Goal: Task Accomplishment & Management: Use online tool/utility

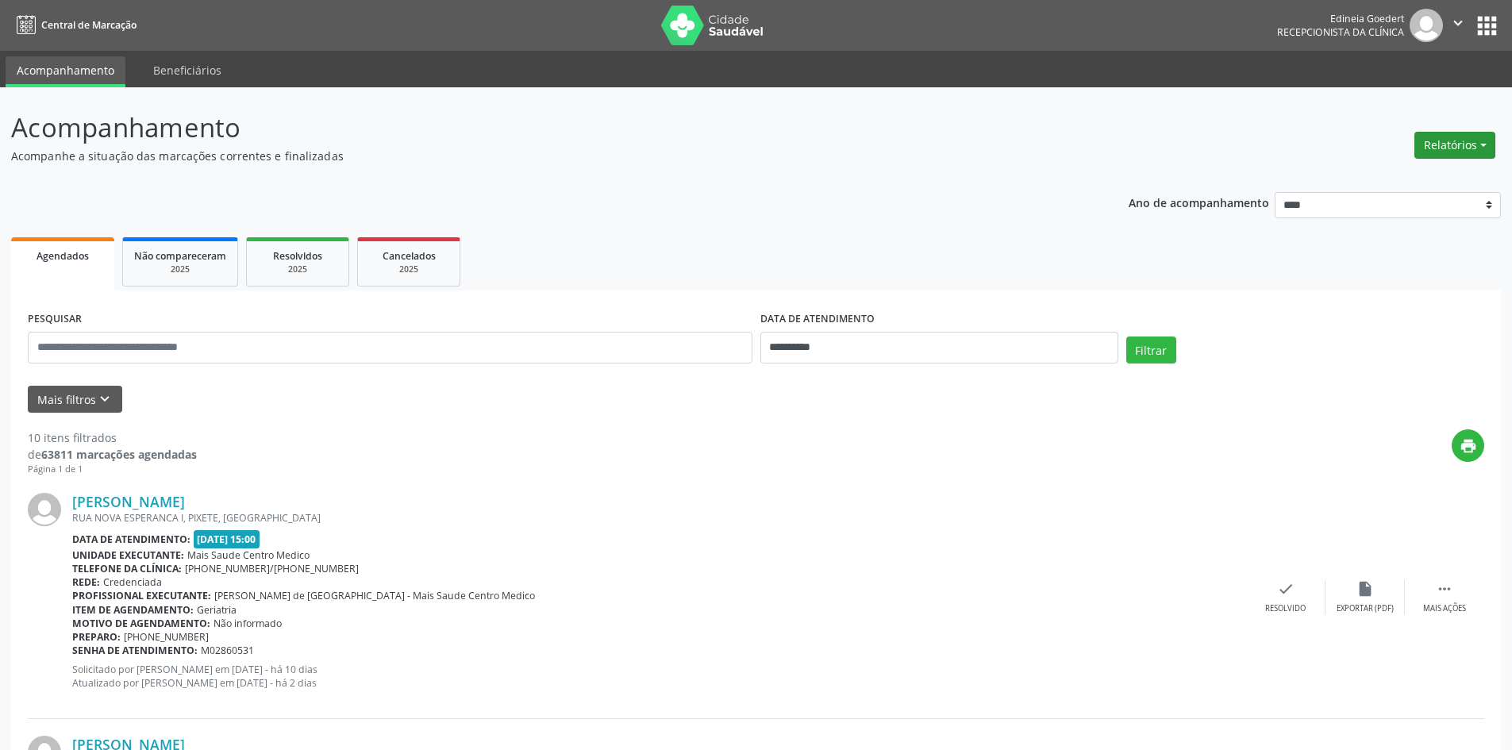
click at [1466, 140] on button "Relatórios" at bounding box center [1454, 145] width 81 height 27
click at [1424, 176] on link "Agendamentos" at bounding box center [1410, 179] width 171 height 22
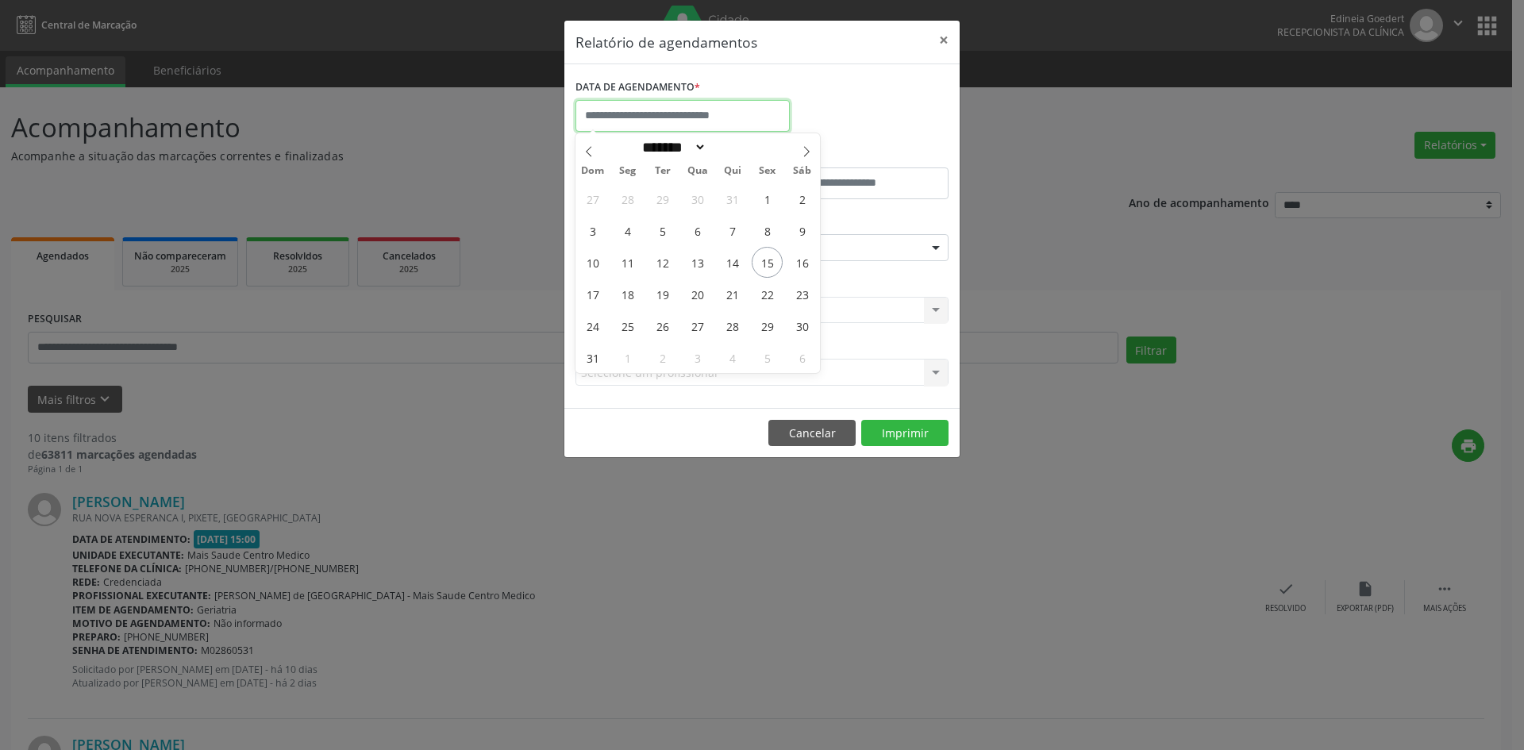
click at [719, 121] on input "text" at bounding box center [682, 116] width 214 height 32
click at [764, 259] on span "15" at bounding box center [767, 262] width 31 height 31
type input "**********"
click at [764, 259] on span "15" at bounding box center [767, 262] width 31 height 31
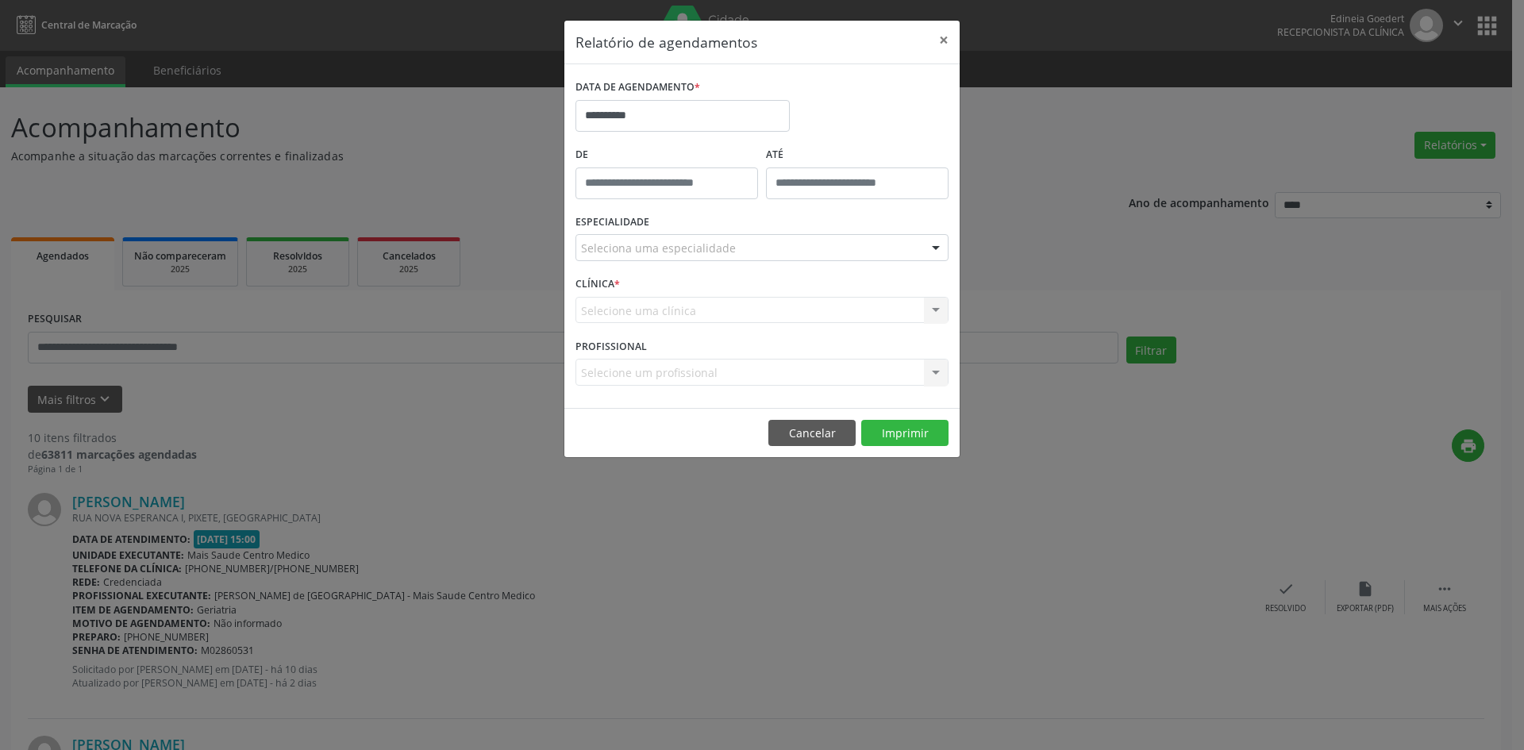
click at [767, 254] on div "Seleciona uma especialidade" at bounding box center [761, 247] width 373 height 27
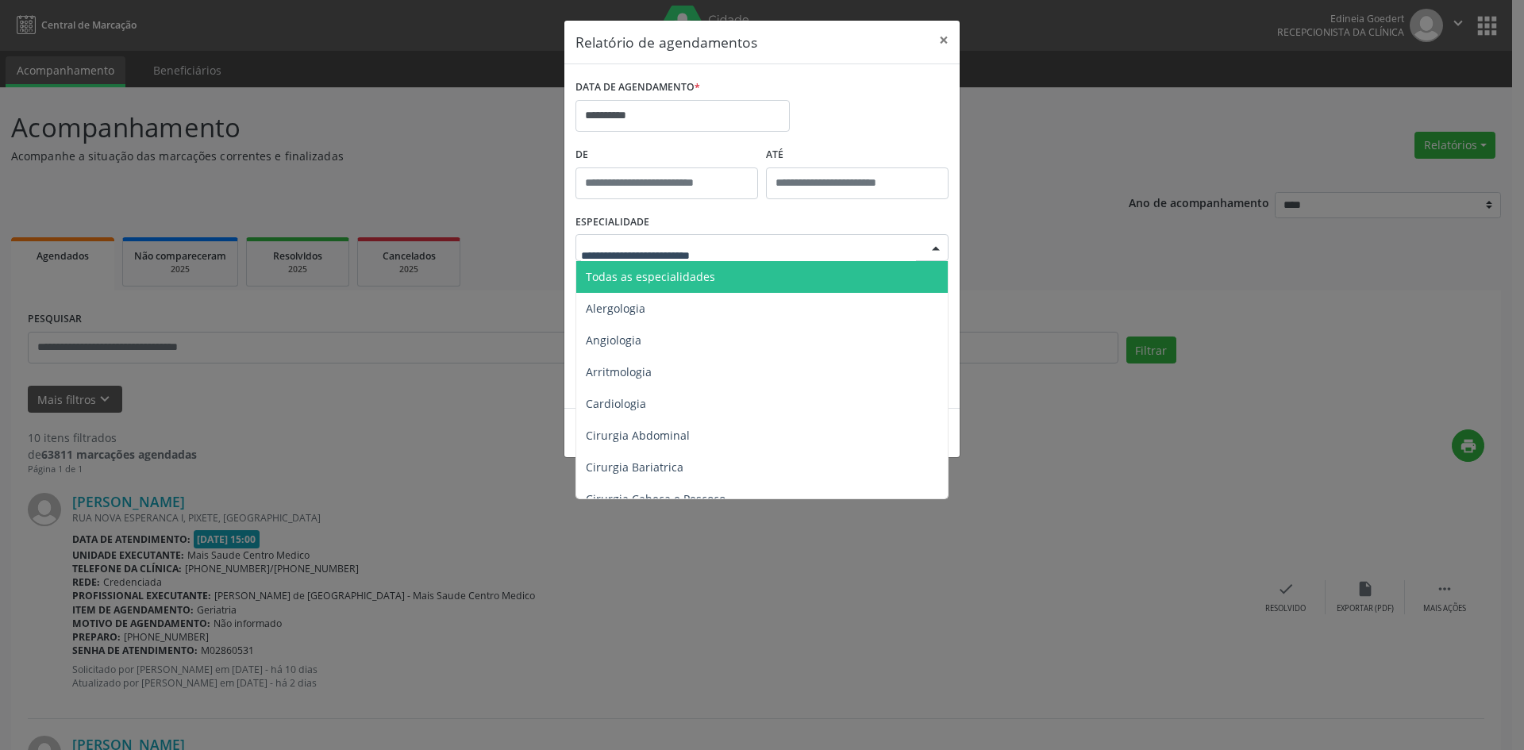
click at [717, 271] on span "Todas as especialidades" at bounding box center [763, 277] width 374 height 32
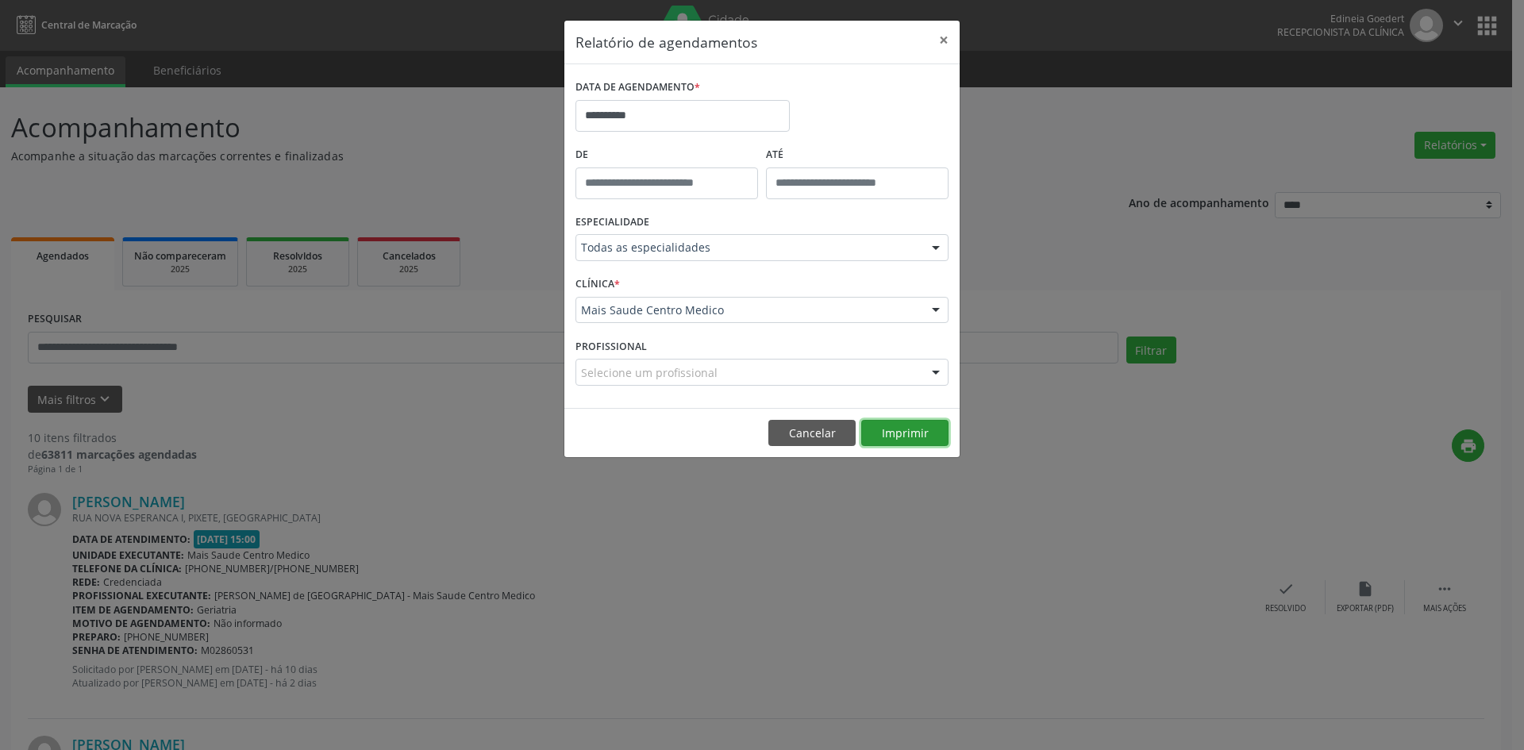
drag, startPoint x: 896, startPoint y: 430, endPoint x: 0, endPoint y: 25, distance: 983.1
click at [815, 409] on footer "Cancelar Imprimir" at bounding box center [761, 433] width 395 height 50
click at [893, 438] on button "Imprimir" at bounding box center [904, 433] width 87 height 27
